Goal: Task Accomplishment & Management: Manage account settings

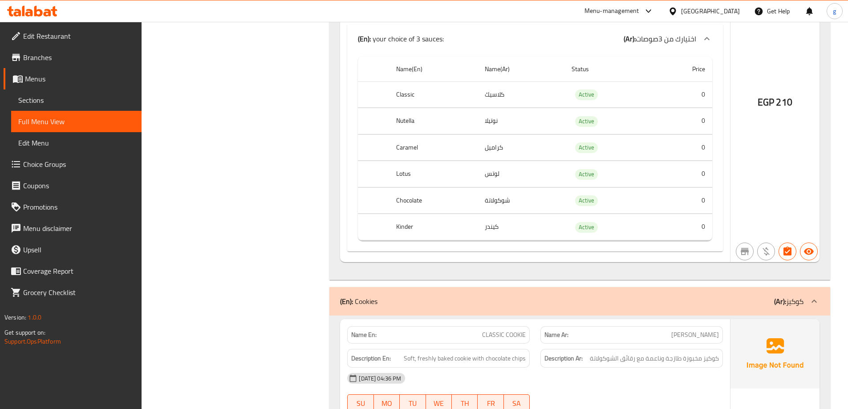
scroll to position [1113, 0]
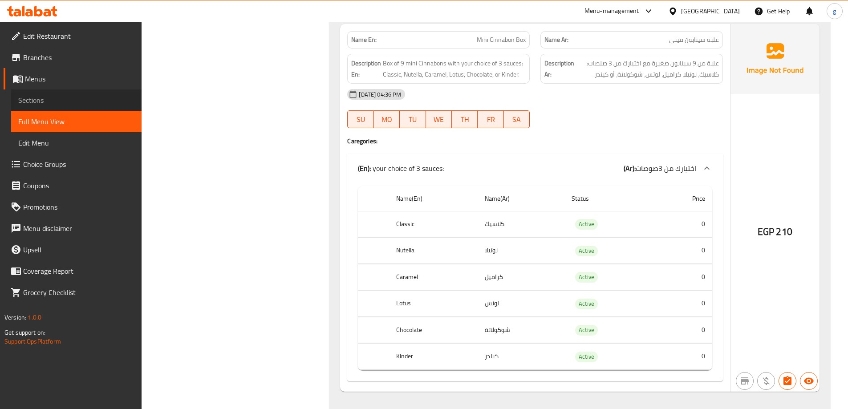
click at [63, 94] on link "Sections" at bounding box center [76, 100] width 131 height 21
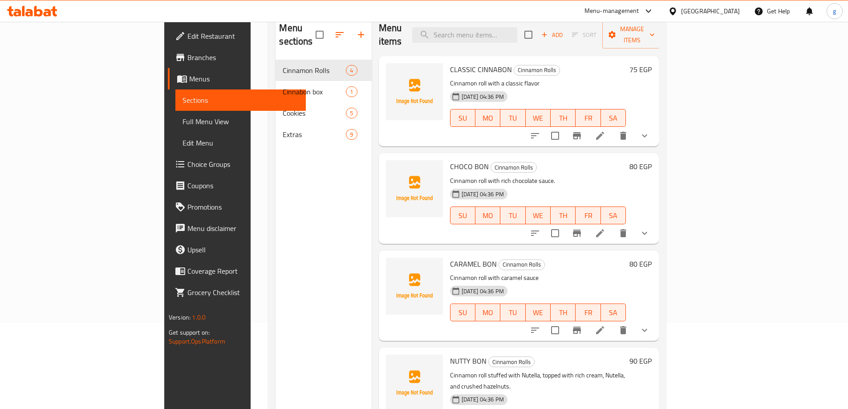
scroll to position [36, 0]
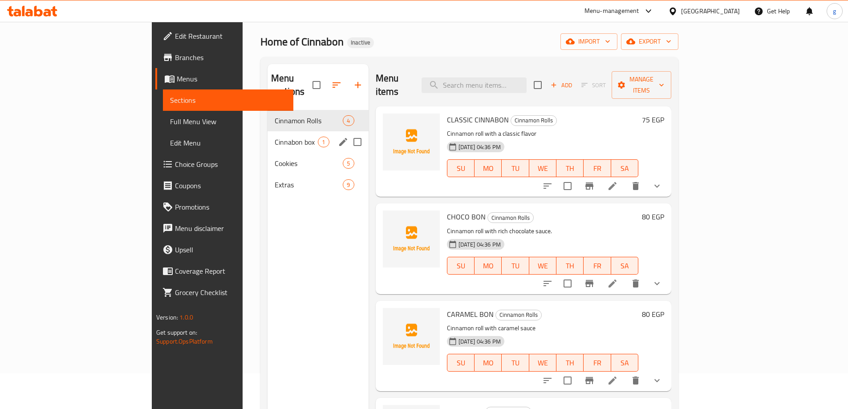
click at [339, 138] on icon "edit" at bounding box center [343, 142] width 8 height 8
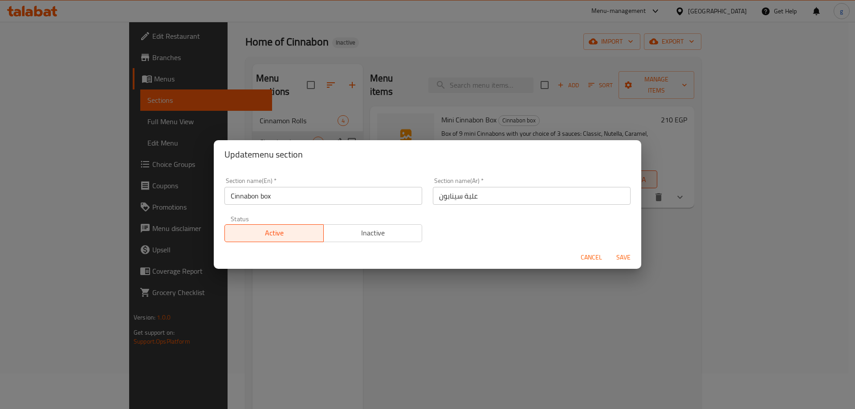
click at [591, 256] on span "Cancel" at bounding box center [591, 257] width 21 height 11
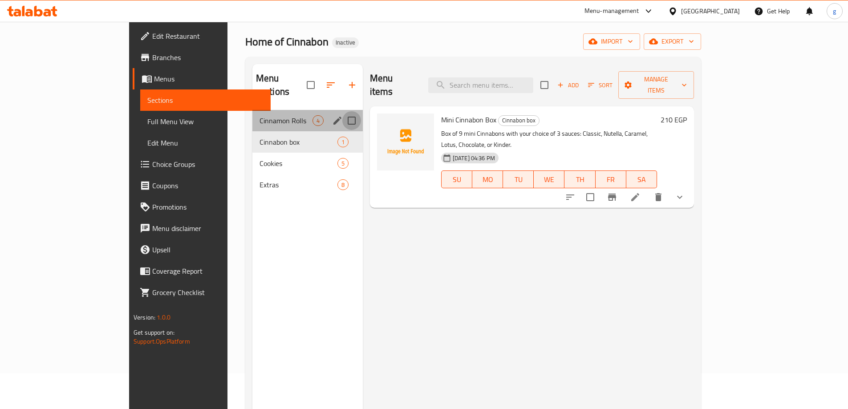
click at [343, 111] on input "Menu sections" at bounding box center [352, 120] width 19 height 19
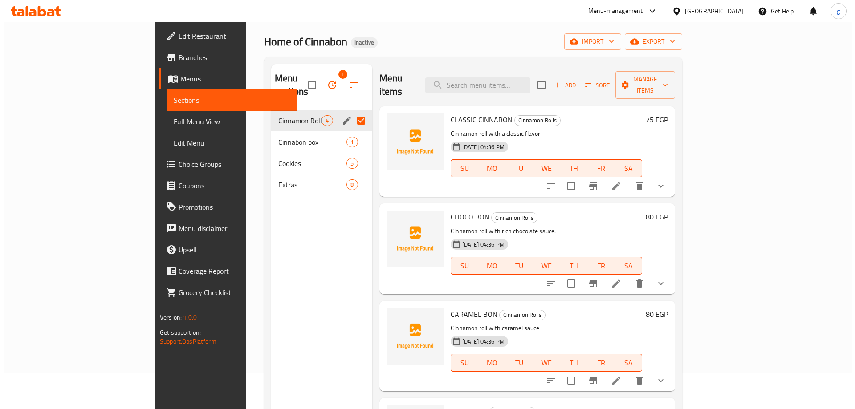
scroll to position [2, 0]
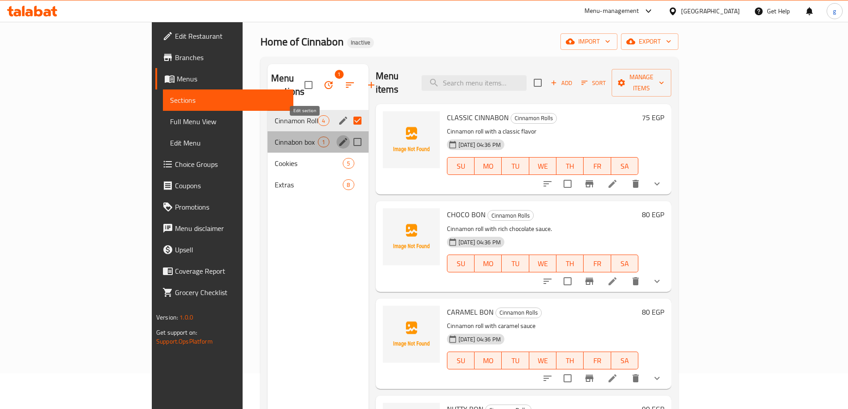
click at [338, 137] on icon "edit" at bounding box center [343, 142] width 11 height 11
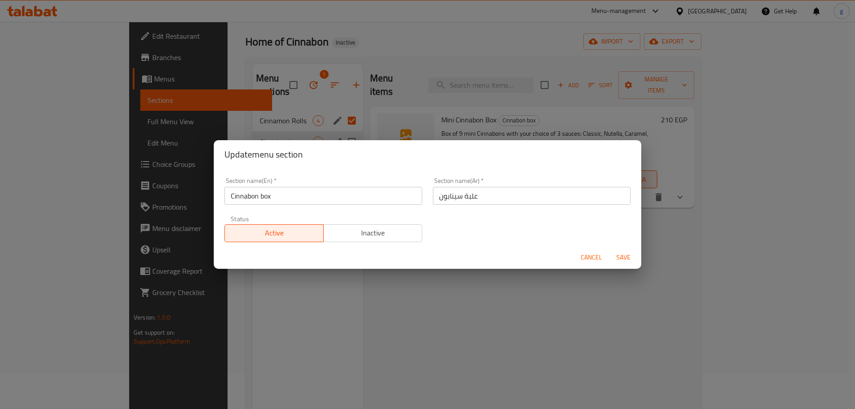
click at [572, 254] on div "Cancel Save" at bounding box center [428, 258] width 428 height 24
click at [579, 256] on button "Cancel" at bounding box center [591, 257] width 29 height 16
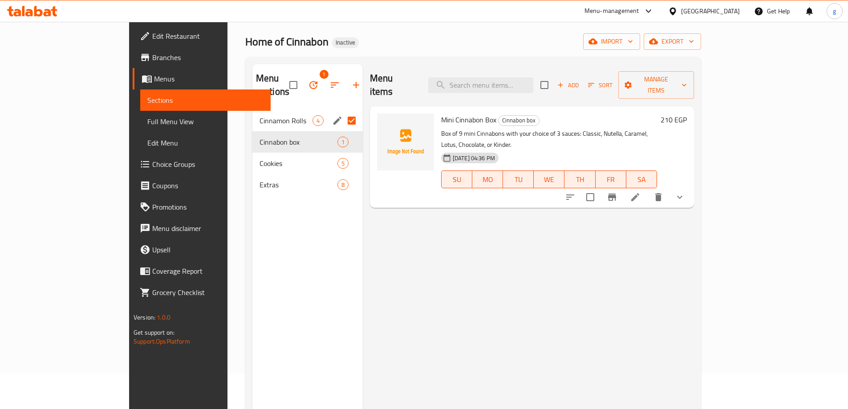
click at [343, 111] on input "Menu sections" at bounding box center [352, 120] width 19 height 19
checkbox input "false"
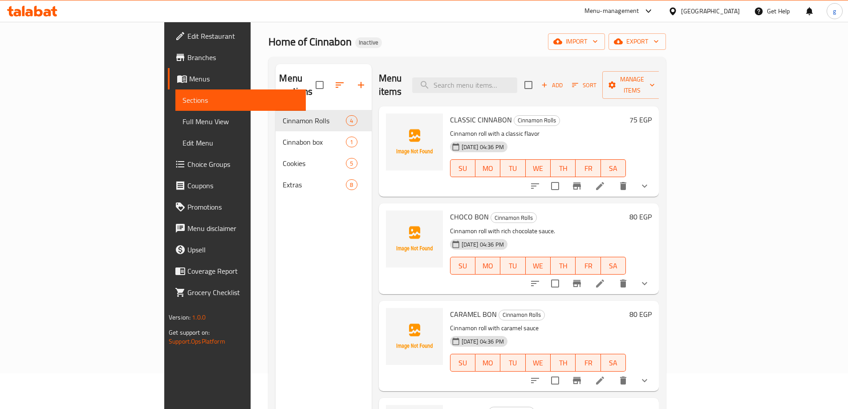
click at [276, 216] on div "Menu sections Cinnamon Rolls 4 Cinnabon box 1 Cookies 5 Extras 8" at bounding box center [324, 268] width 96 height 409
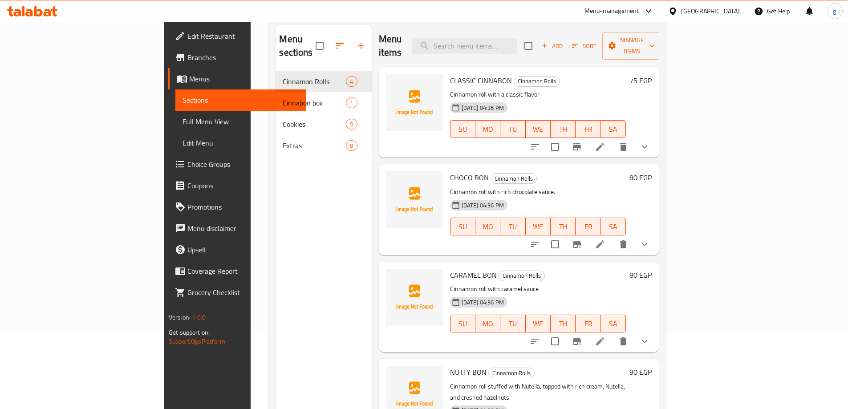
scroll to position [125, 0]
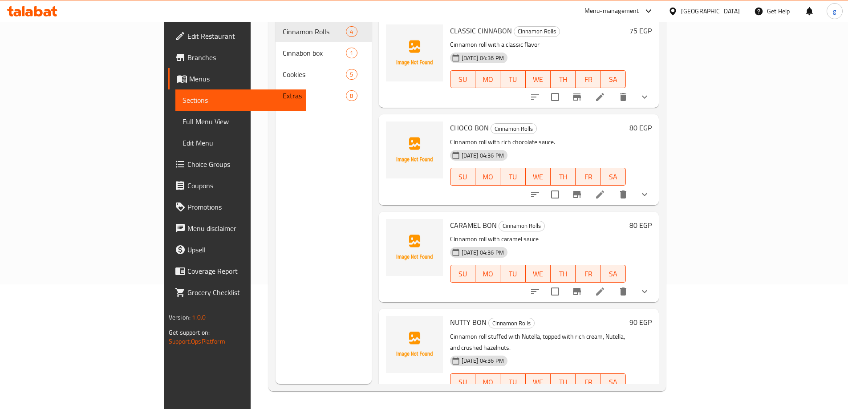
click at [183, 117] on span "Full Menu View" at bounding box center [241, 121] width 116 height 11
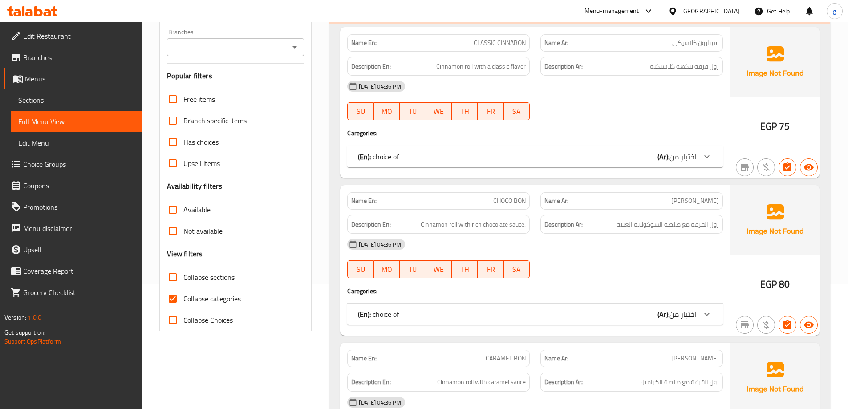
click at [178, 298] on input "Collapse categories" at bounding box center [172, 298] width 21 height 21
checkbox input "false"
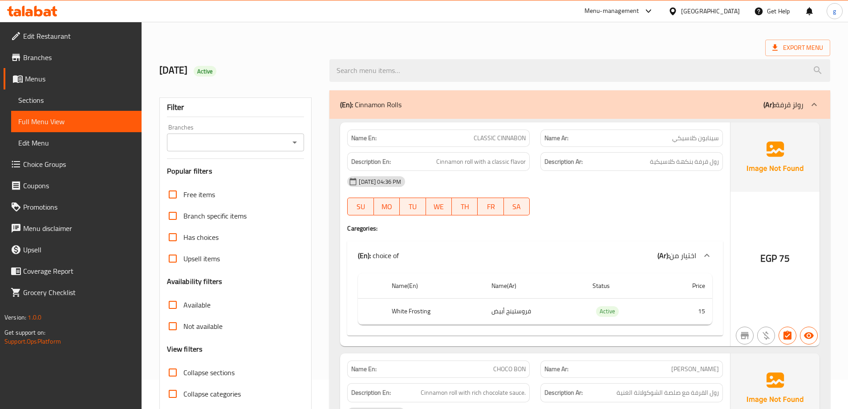
scroll to position [28, 0]
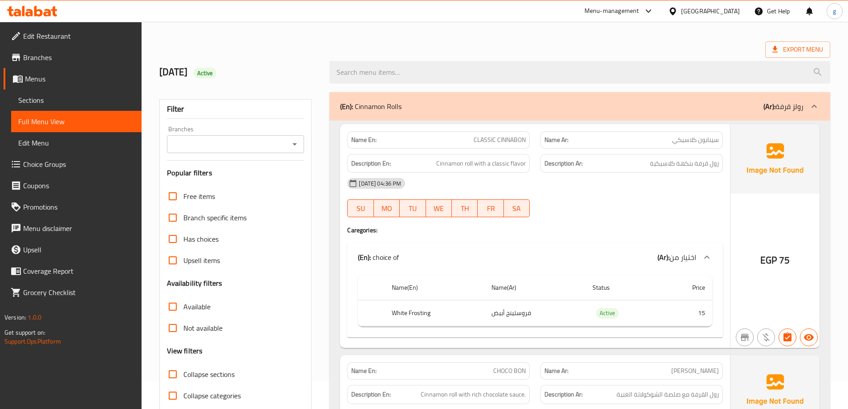
click at [724, 8] on div "[GEOGRAPHIC_DATA]" at bounding box center [710, 11] width 59 height 10
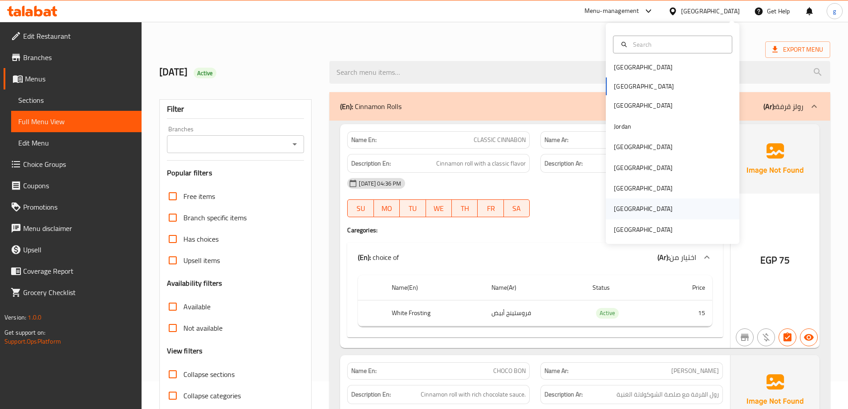
scroll to position [5, 0]
click at [629, 228] on div "United Arab Emirates" at bounding box center [643, 229] width 59 height 10
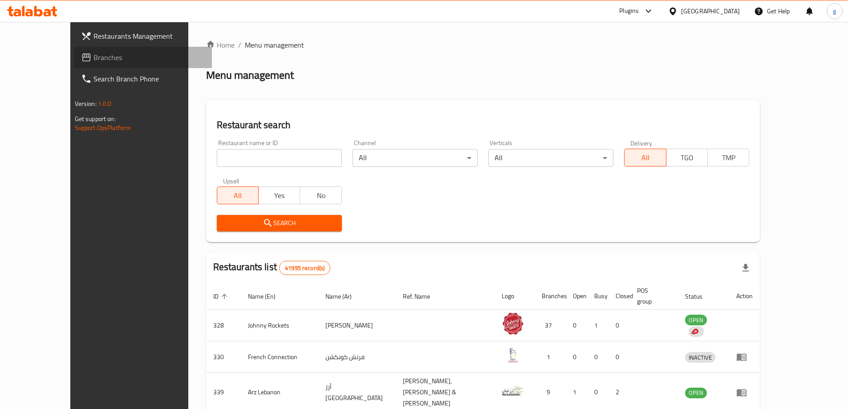
click at [94, 55] on span "Branches" at bounding box center [149, 57] width 111 height 11
